Goal: Check status: Check status

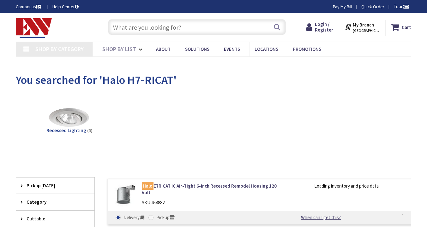
type input "[PERSON_NAME][GEOGRAPHIC_DATA], [STREET_ADDRESS]"
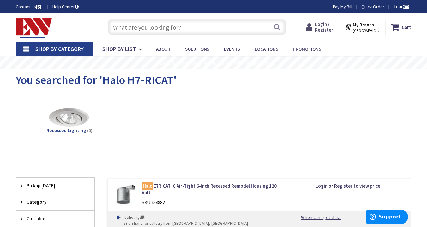
click at [325, 25] on span "Login / Register" at bounding box center [324, 27] width 18 height 12
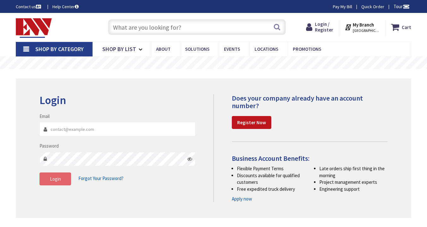
type input "light2k@optonline.net"
click at [58, 184] on button "Login" at bounding box center [55, 179] width 32 height 13
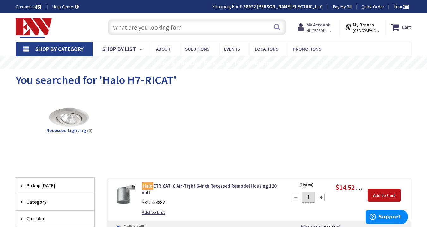
click at [322, 27] on strong "My Account" at bounding box center [318, 25] width 24 height 6
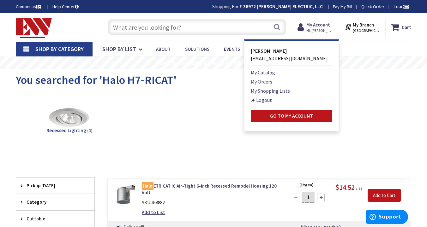
click at [267, 81] on link "My Orders" at bounding box center [261, 82] width 21 height 8
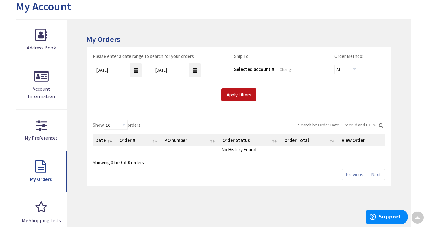
click at [136, 70] on input "9/26/2025" at bounding box center [117, 70] width 49 height 14
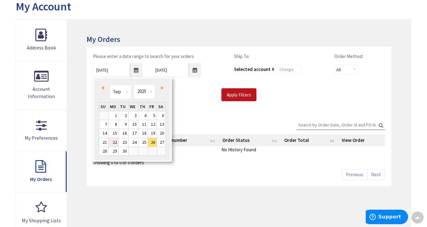
click at [115, 143] on link "22" at bounding box center [114, 142] width 10 height 9
type input "09/22/2025"
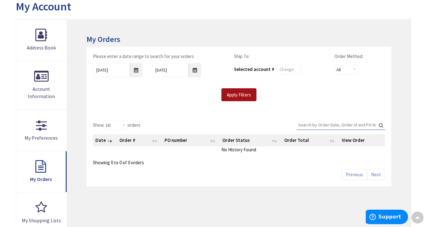
click at [239, 94] on input "Apply Filters" at bounding box center [238, 94] width 35 height 13
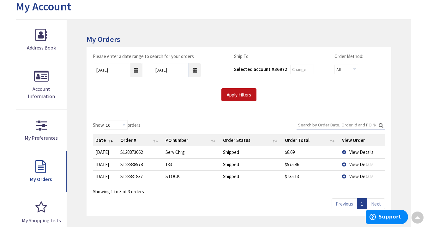
click at [345, 164] on td "View Details" at bounding box center [362, 165] width 45 height 12
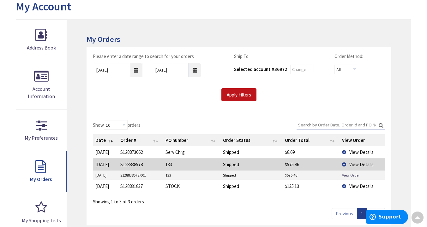
click at [354, 175] on link "View Order" at bounding box center [351, 175] width 18 height 5
click at [343, 152] on td "View Details" at bounding box center [362, 153] width 45 height 12
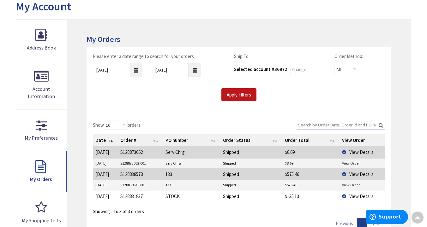
click at [343, 197] on td "View Details" at bounding box center [362, 197] width 45 height 12
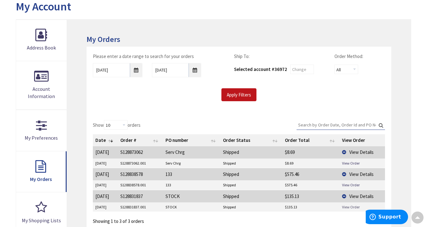
click at [347, 207] on link "View Order" at bounding box center [351, 207] width 18 height 5
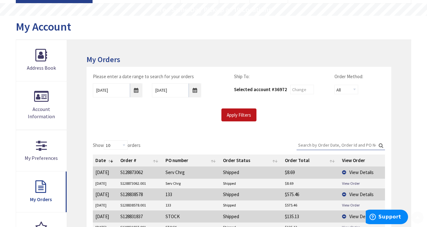
scroll to position [74, 0]
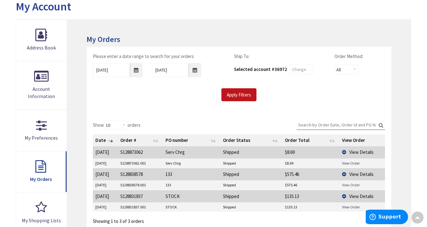
click at [346, 185] on link "View Order" at bounding box center [351, 185] width 18 height 5
click at [353, 185] on link "View Order" at bounding box center [351, 185] width 18 height 5
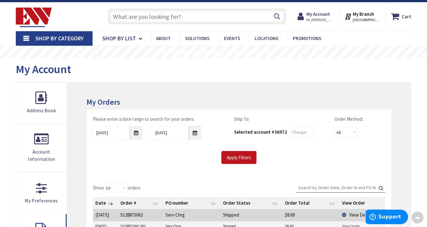
scroll to position [0, 0]
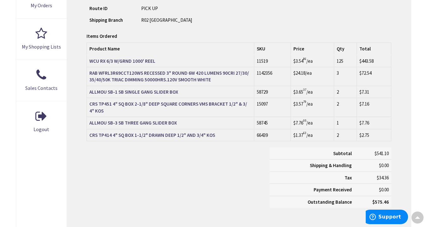
scroll to position [221, 0]
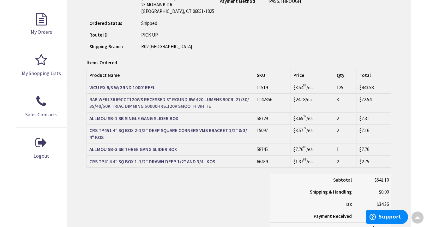
click at [147, 98] on strong "RAB WFRL3R69CCT120WS RECESSED 3" ROUND 6W 420 LUMENS 90CRI 27/30/35/40/50K TRIA…" at bounding box center [169, 103] width 160 height 13
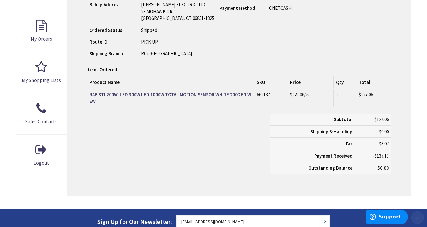
scroll to position [221, 0]
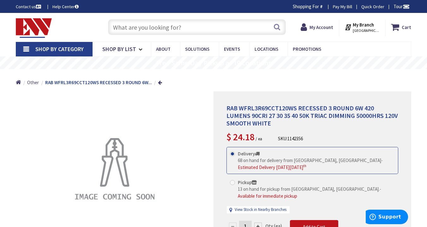
scroll to position [74, 0]
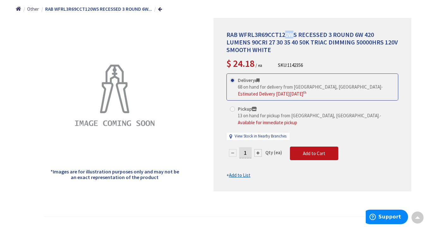
drag, startPoint x: 294, startPoint y: 35, endPoint x: 284, endPoint y: 35, distance: 9.5
click at [284, 35] on span "RAB WFRL3R69CCT120WS RECESSED 3 ROUND 6W 420 LUMENS 90CRI 27 30 35 40 50K TRIAC…" at bounding box center [313, 42] width 172 height 23
click at [296, 33] on span "RAB WFRL3R69CCT120WS RECESSED 3 ROUND 6W 420 LUMENS 90CRI 27 30 35 40 50K TRIAC…" at bounding box center [313, 42] width 172 height 23
drag, startPoint x: 296, startPoint y: 33, endPoint x: 225, endPoint y: 35, distance: 71.4
click at [225, 35] on div "RAB WFRL3R69CCT120WS RECESSED 3 ROUND 6W 420 LUMENS 90CRI 27 30 35 40 50K TRIAC…" at bounding box center [313, 105] width 198 height 174
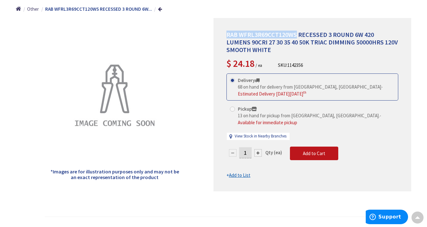
copy span "RAB WFRL3R69CCT120WS"
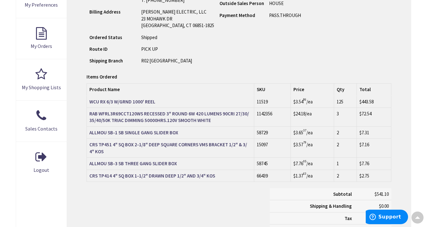
scroll to position [221, 0]
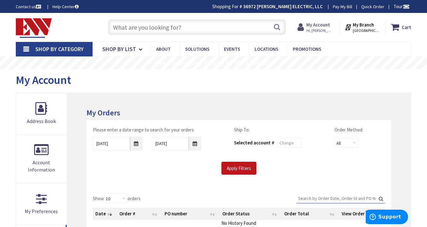
click at [322, 25] on strong "My Account" at bounding box center [318, 25] width 24 height 6
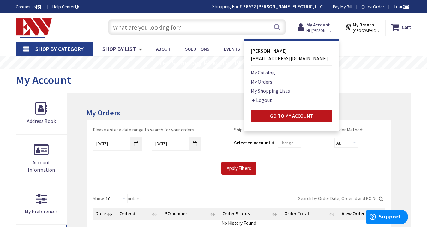
click at [364, 45] on nav "Shop By Category Conduit and Fittings Cable Tray & Accessories Cable Trays Cabl…" at bounding box center [214, 49] width 396 height 15
